Goal: Transaction & Acquisition: Purchase product/service

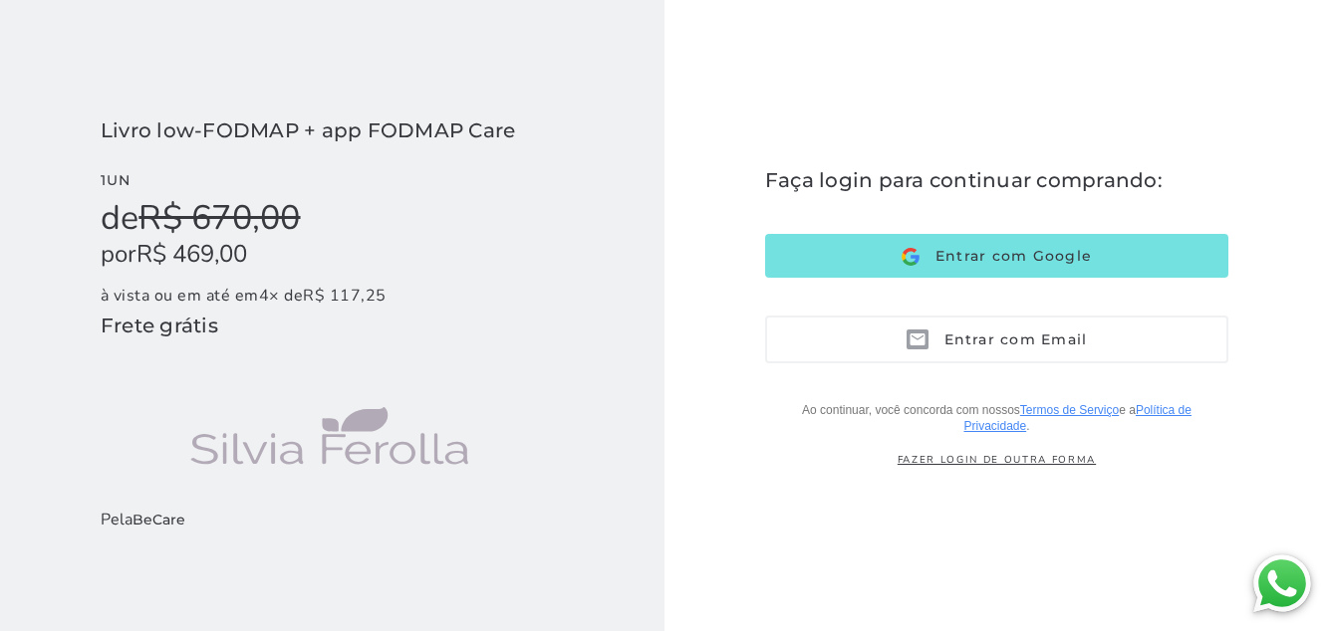
click at [1004, 349] on span "Entrar com Email" at bounding box center [1007, 340] width 159 height 18
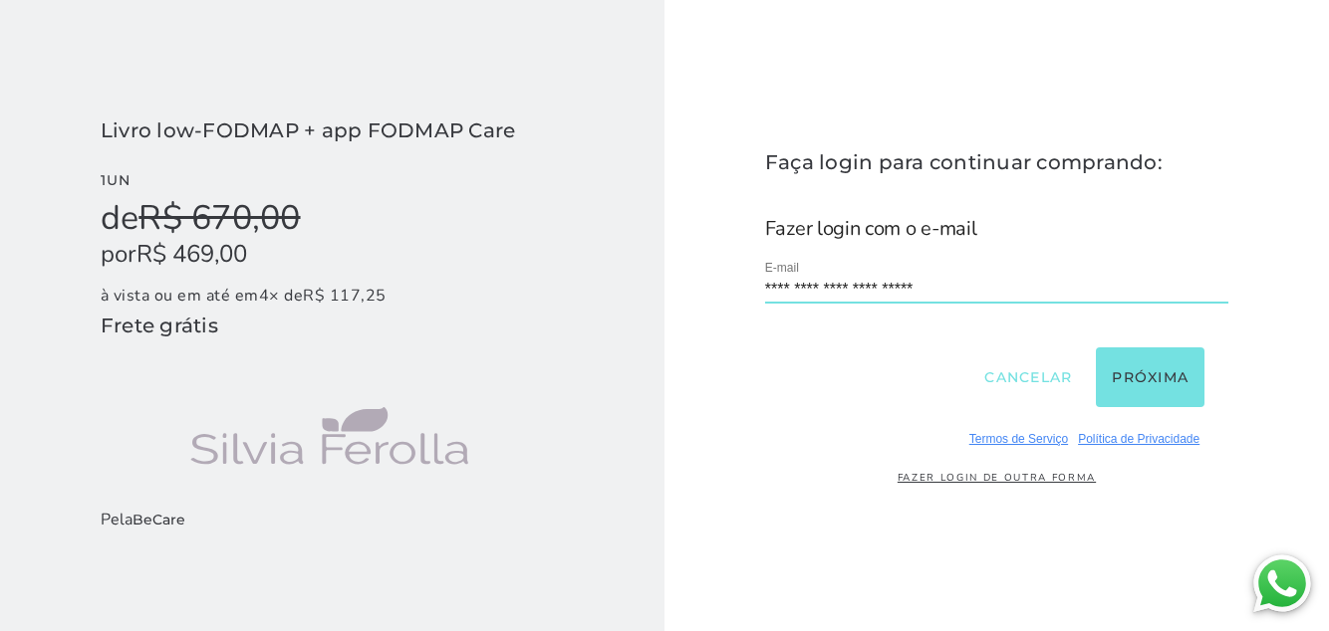
type input "**********"
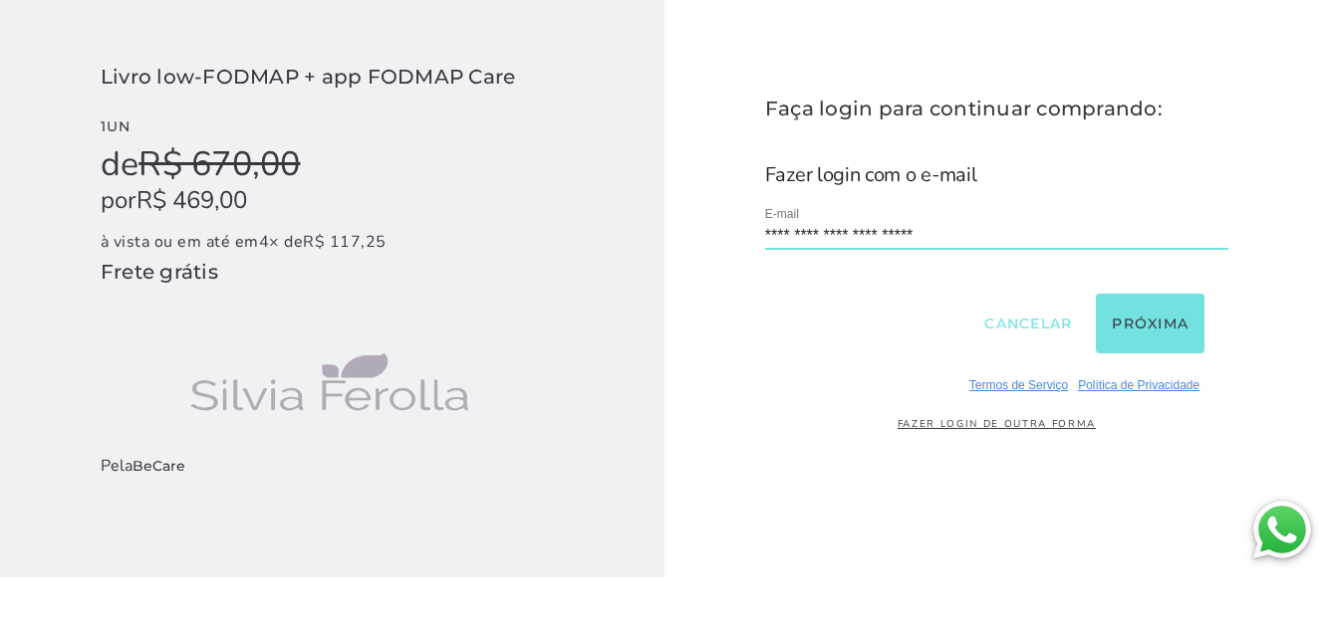
click at [1162, 407] on button "Próxima" at bounding box center [1149, 378] width 109 height 60
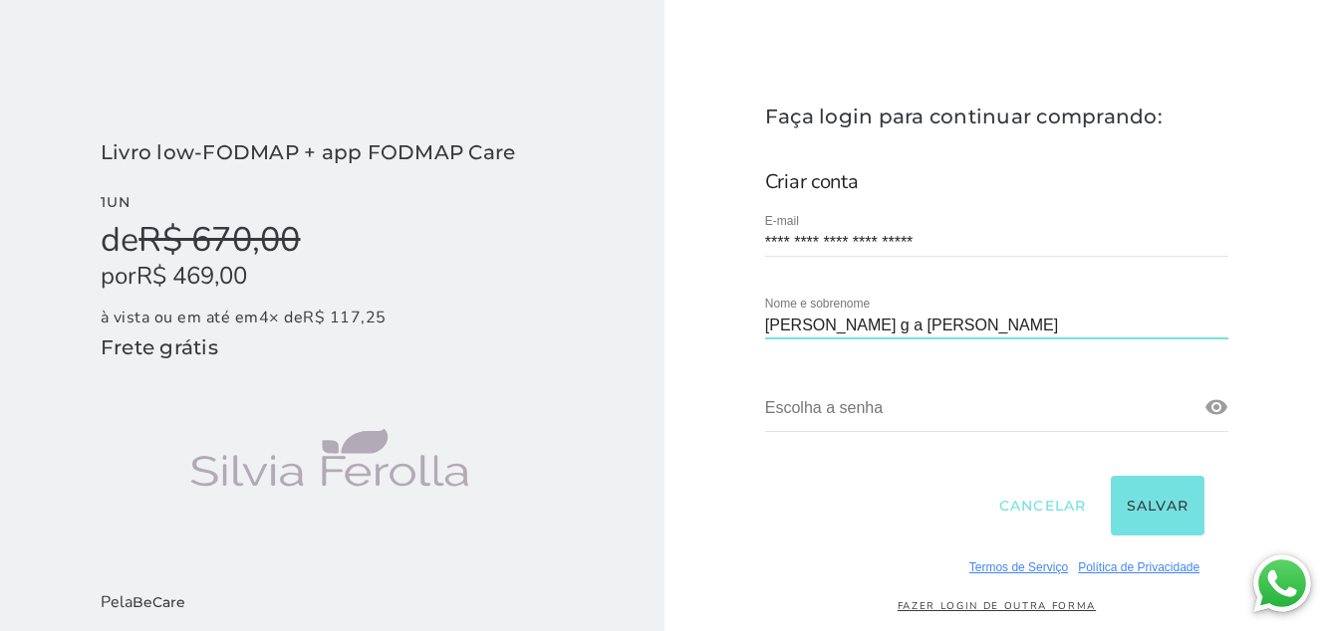
type input "[PERSON_NAME] g a [PERSON_NAME]"
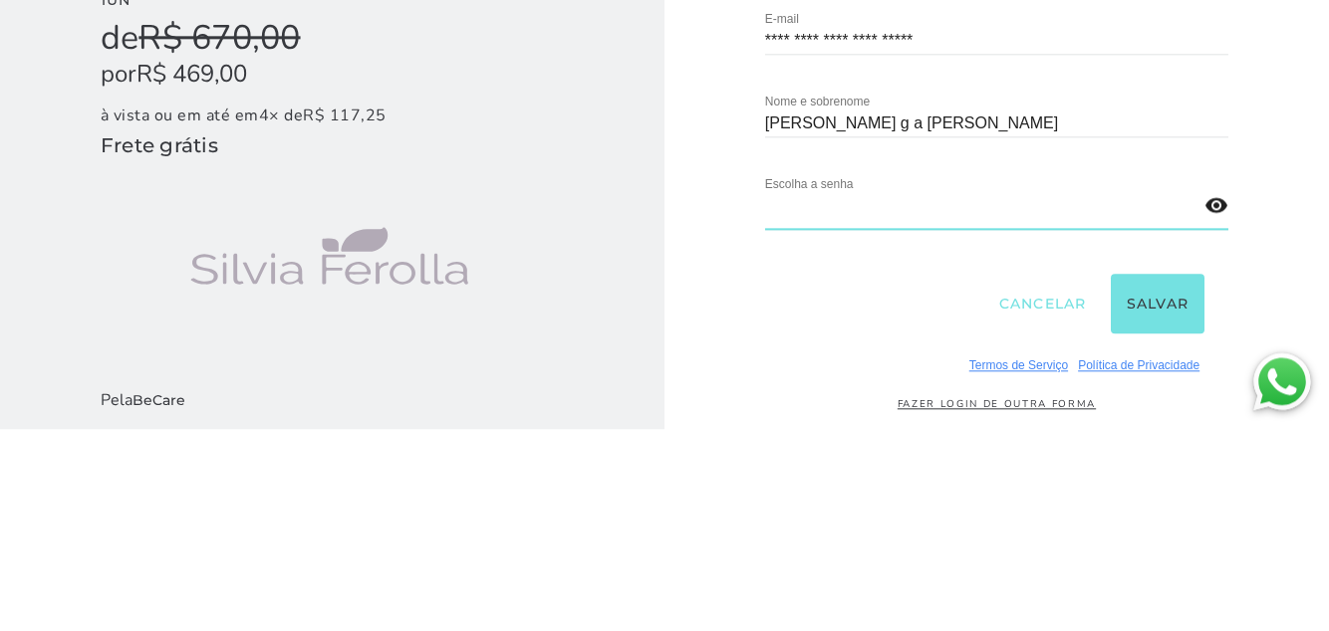
click at [1227, 413] on link at bounding box center [1216, 407] width 24 height 24
click at [1163, 508] on button "Salvar" at bounding box center [1157, 506] width 95 height 60
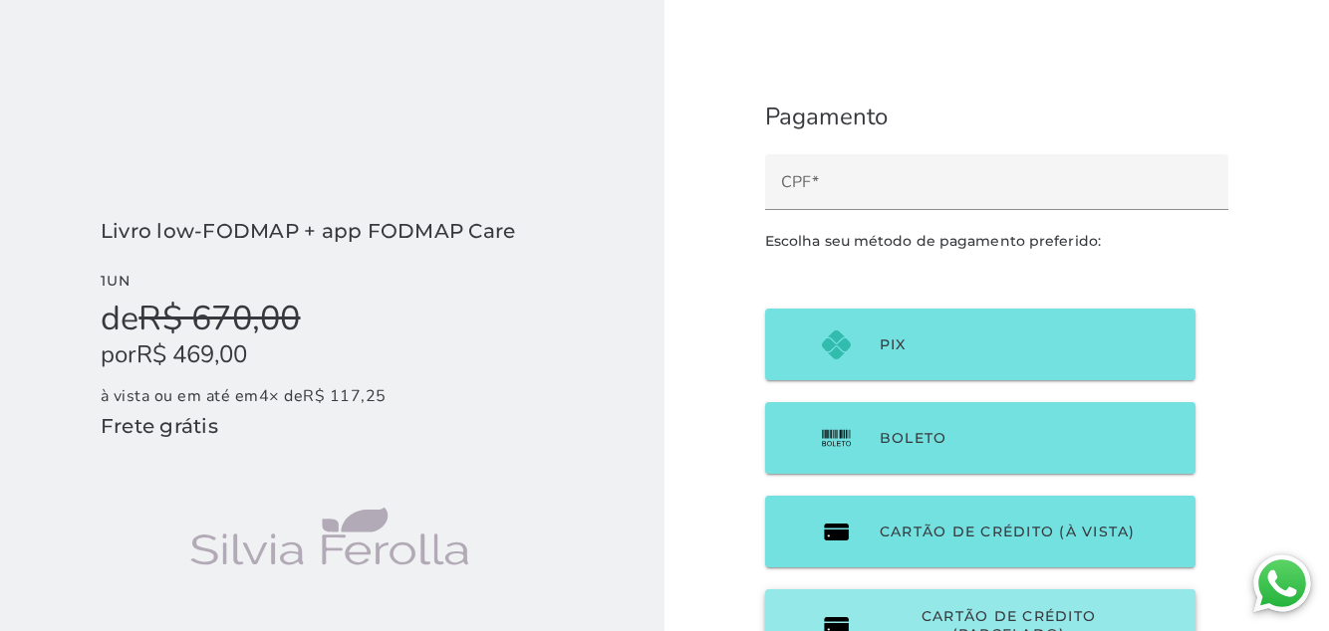
click at [984, 623] on span "Cartão de Crédito (parcelado)" at bounding box center [1008, 625] width 258 height 36
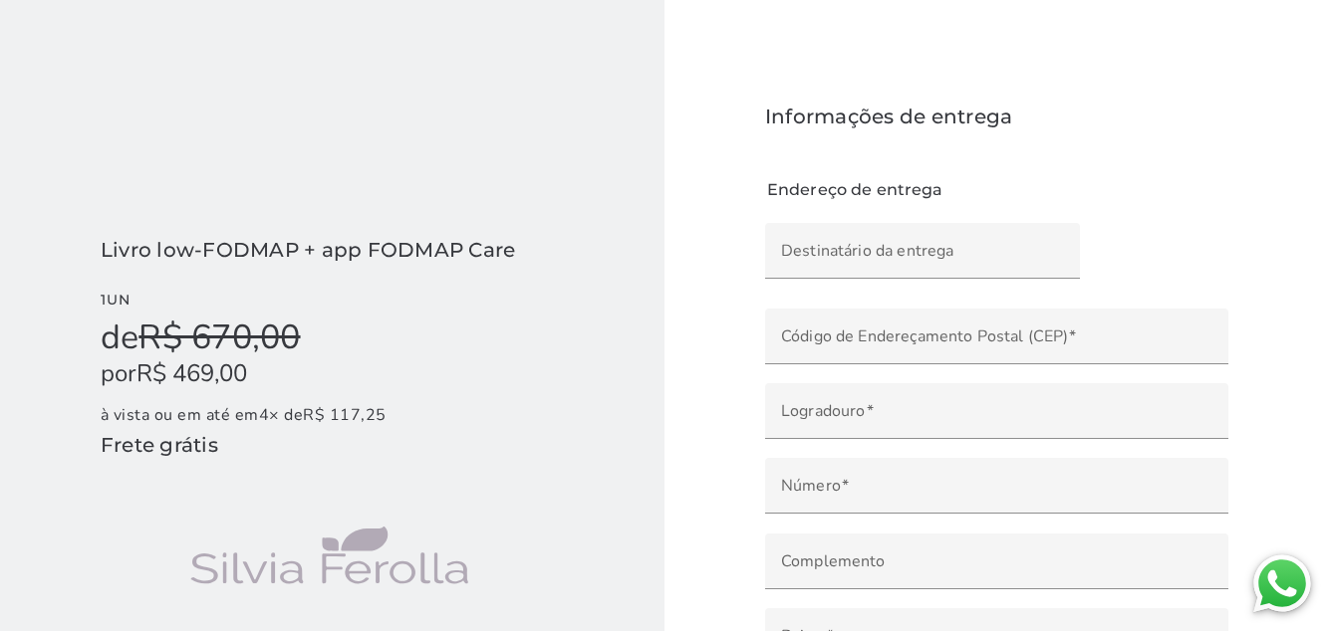
click at [858, 259] on input "Destinatário da entrega" at bounding box center [922, 258] width 283 height 28
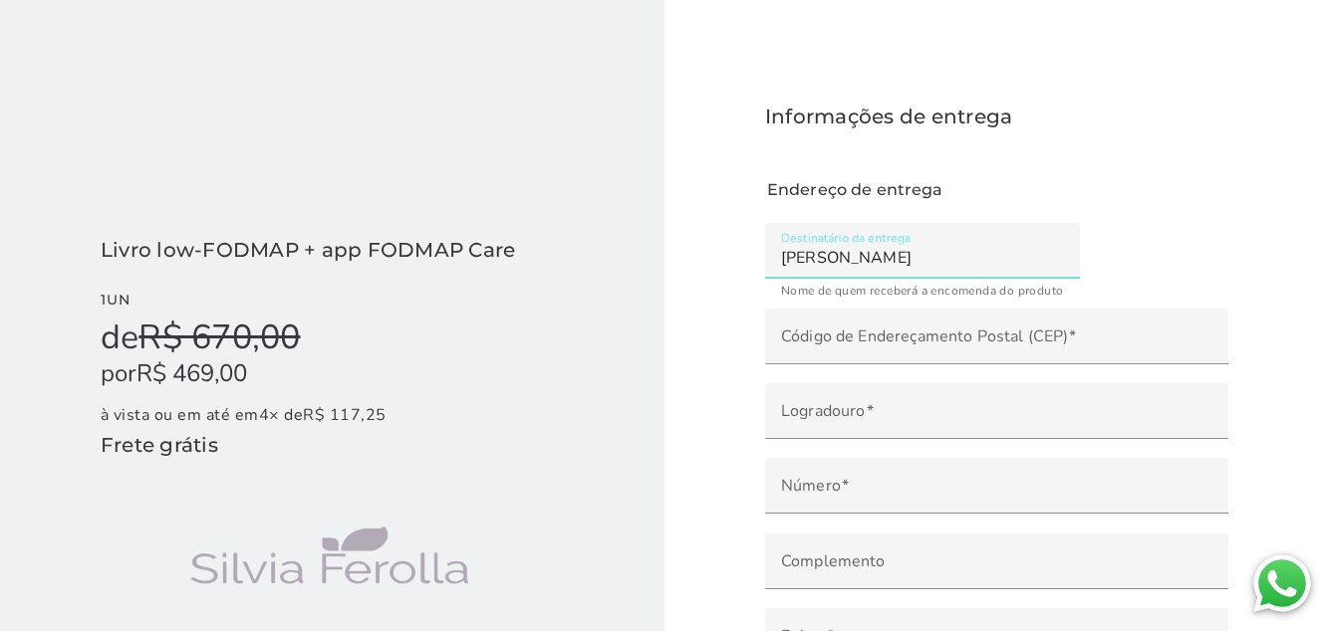
type input "[PERSON_NAME]"
type mwc-textfield "[PERSON_NAME]"
click at [984, 352] on input "Código de Endereçamento Postal (CEP)" at bounding box center [996, 344] width 431 height 28
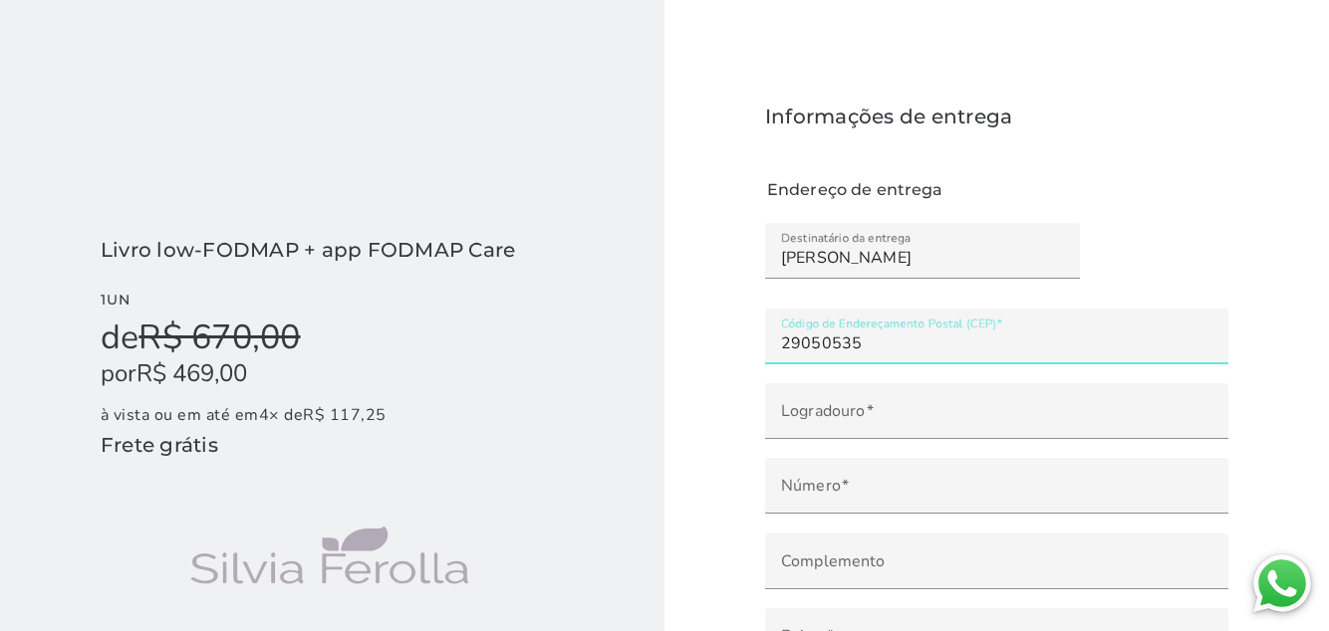
type input "29050-535"
type input "Rua Abiail do [PERSON_NAME]"
type input "Enseada do [DEMOGRAPHIC_DATA]"
type input "Vitória"
type input "ES"
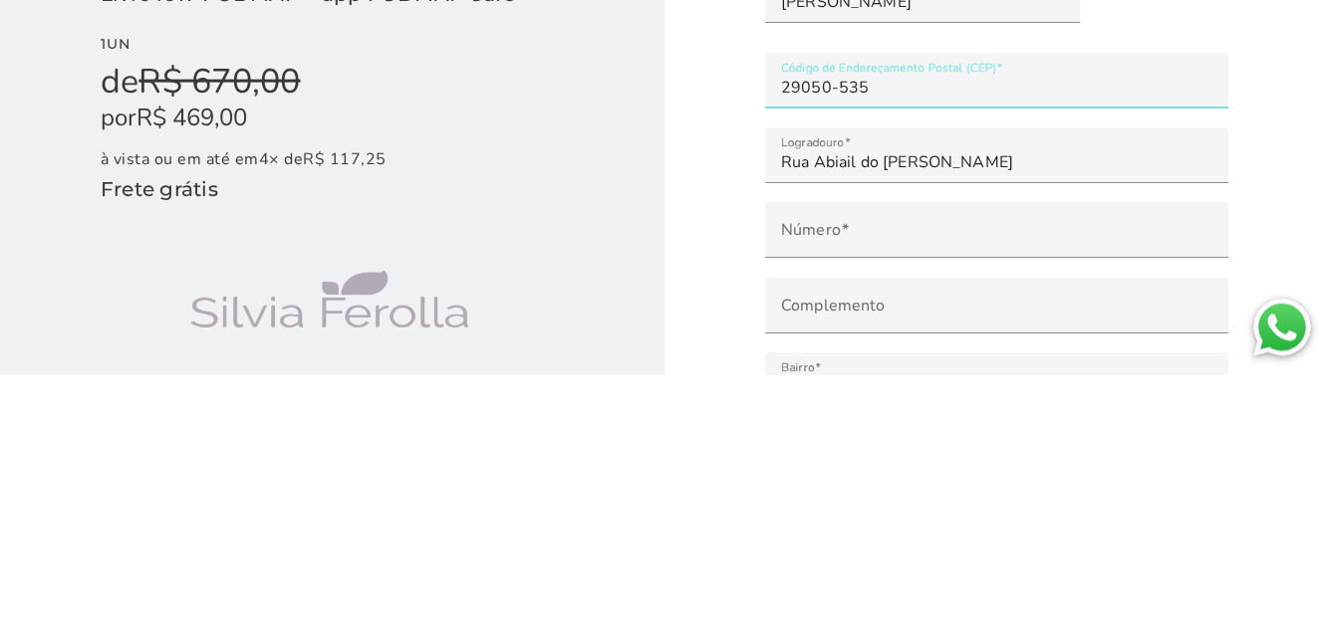
type input "29050-535"
type mwc-textfield "29050-535"
click at [1113, 491] on input "Número" at bounding box center [996, 493] width 431 height 28
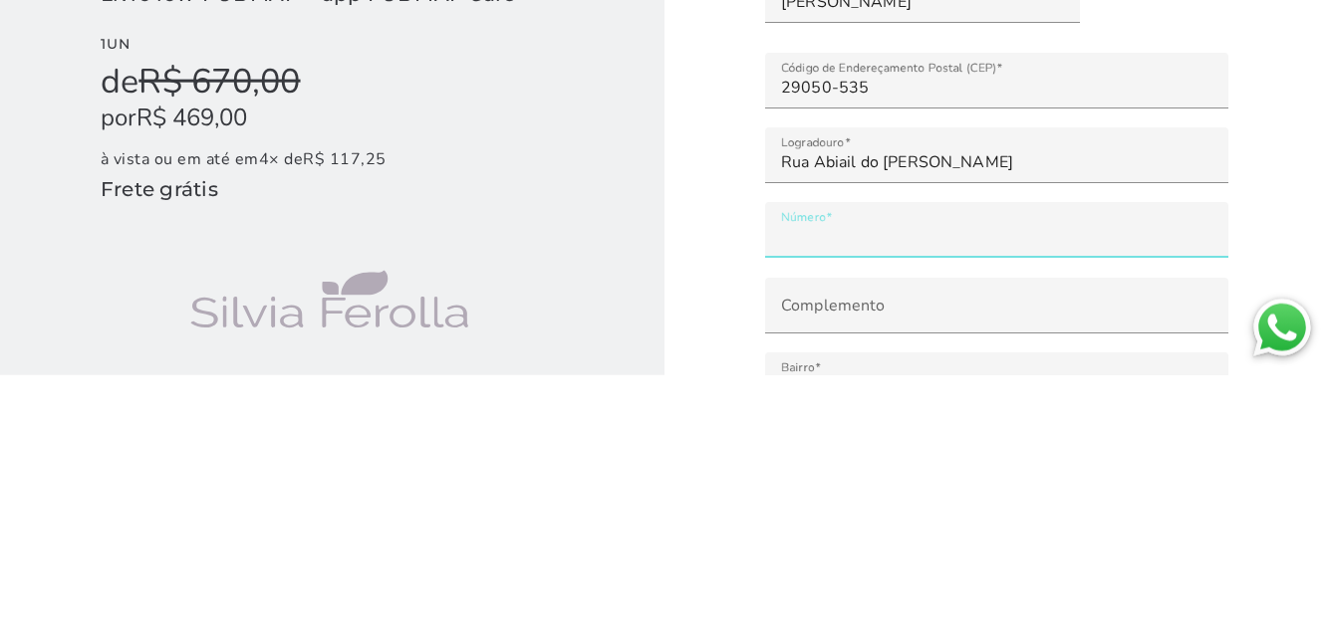
type input "**"
type mwc-textfield "84"
click at [907, 566] on input "Complemento" at bounding box center [996, 569] width 431 height 28
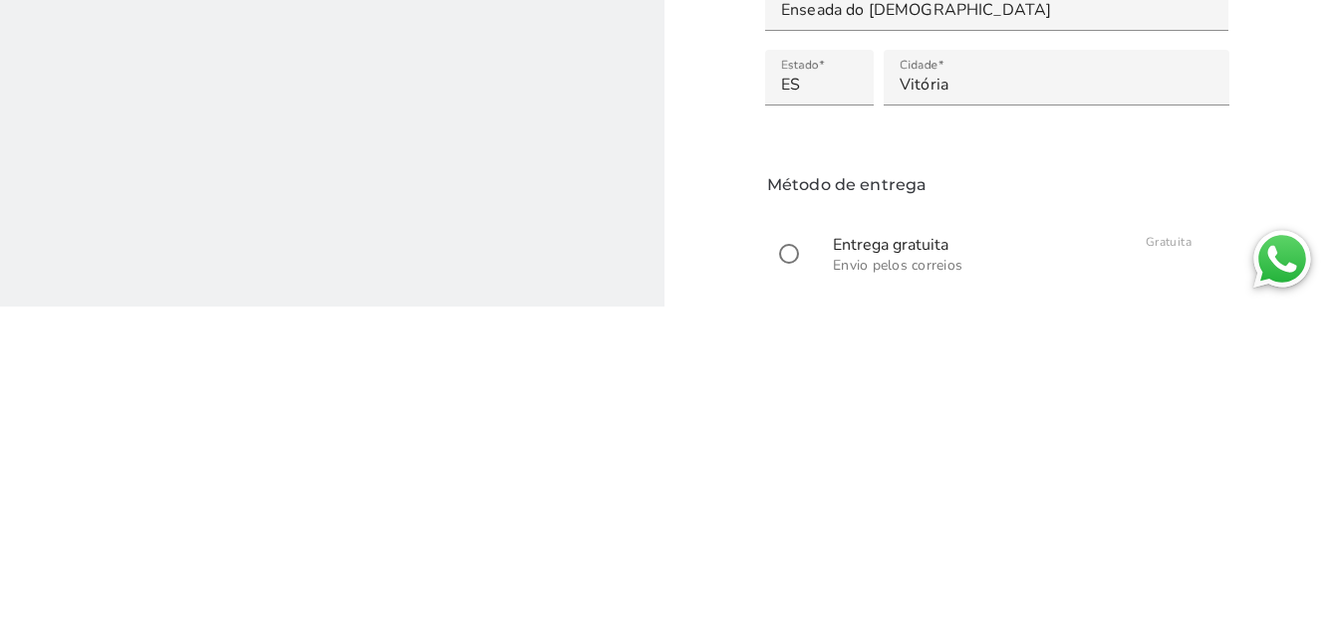
scroll to position [311, 0]
type input "Apto 2204"
type mwc-textfield "Apto 2204"
click at [799, 573] on input "radio" at bounding box center [789, 577] width 48 height 48
radio input "****"
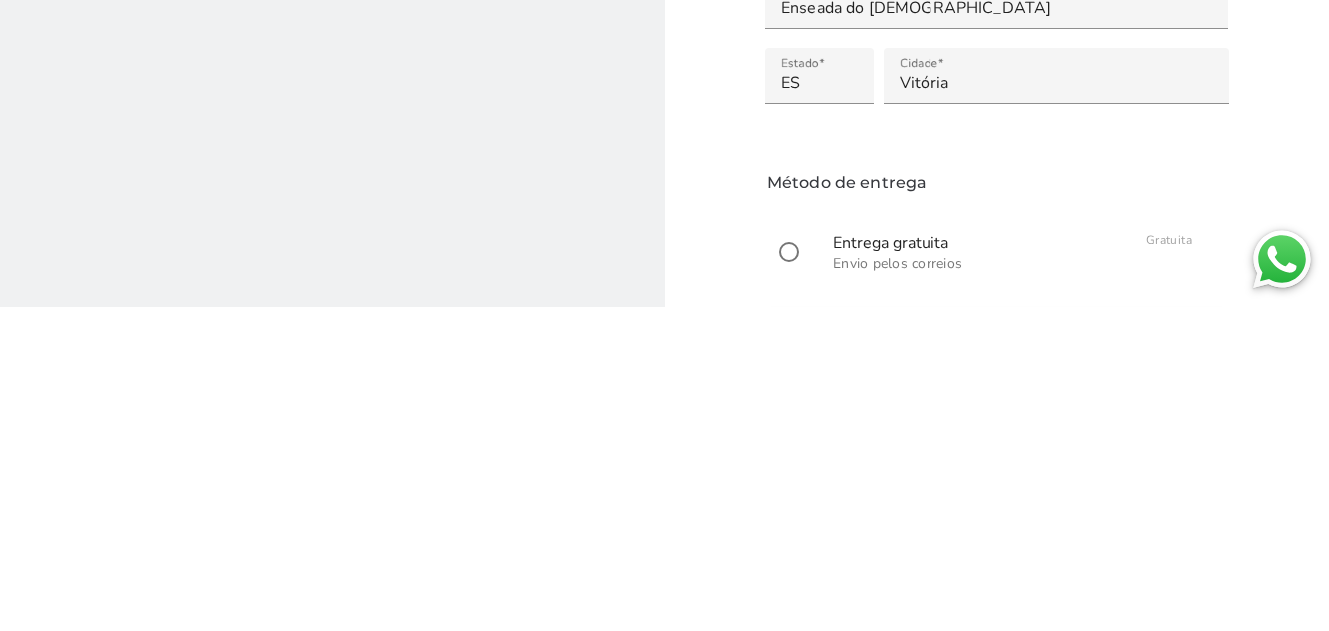
type mwc-radio "on"
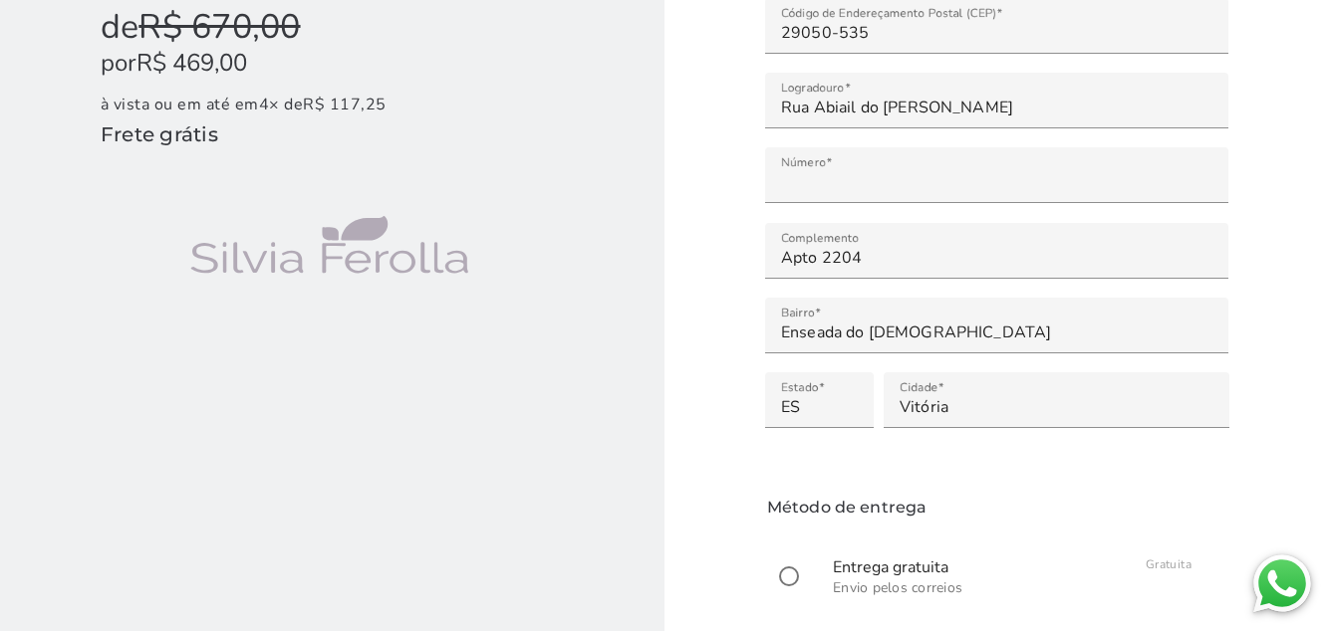
scroll to position [404, 0]
